Goal: Task Accomplishment & Management: Manage account settings

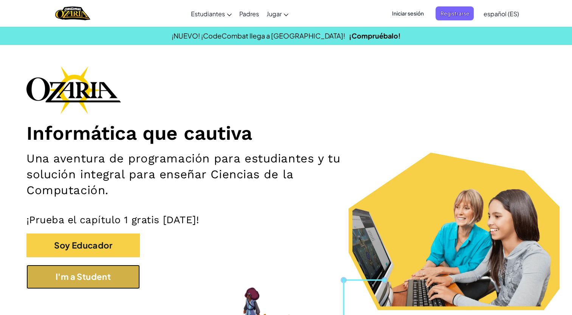
click at [90, 277] on button "I'm a Student" at bounding box center [82, 277] width 113 height 24
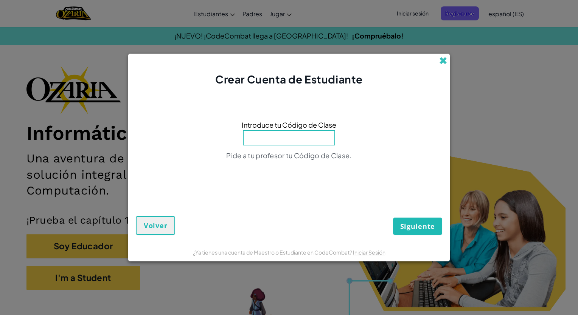
click at [441, 59] on span at bounding box center [443, 61] width 8 height 8
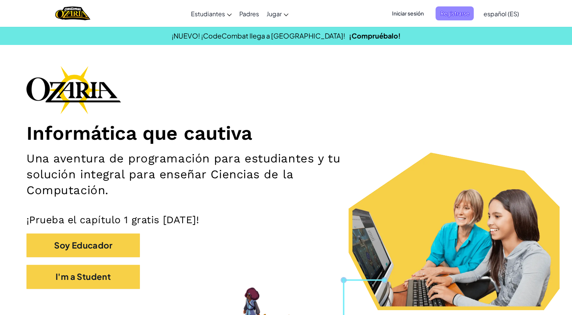
click at [462, 15] on span "Registrarse" at bounding box center [455, 13] width 38 height 14
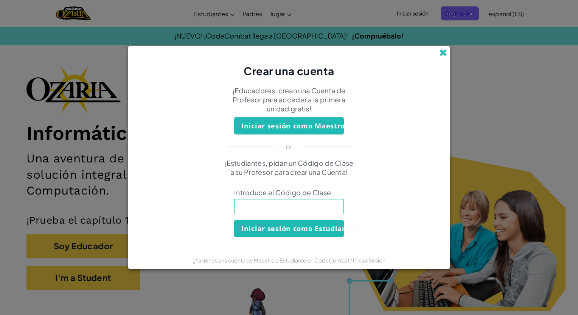
click at [444, 53] on span at bounding box center [443, 53] width 8 height 8
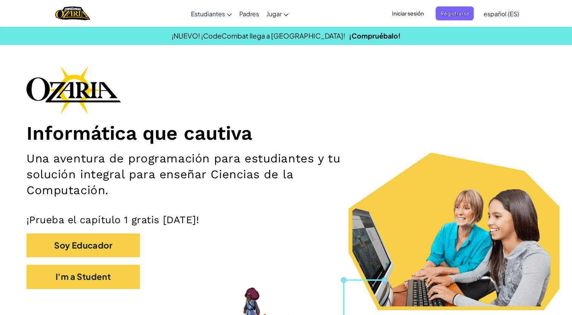
click at [410, 14] on span "Iniciar sesión" at bounding box center [407, 13] width 41 height 14
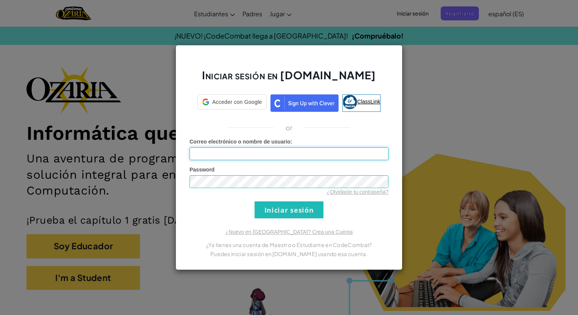
type input "[EMAIL_ADDRESS][DOMAIN_NAME]"
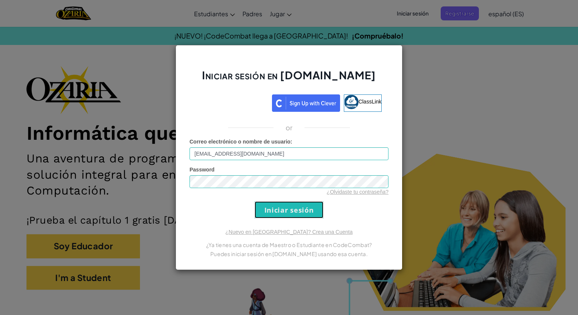
click at [307, 208] on input "Iniciar sesión" at bounding box center [288, 210] width 69 height 17
